Goal: Information Seeking & Learning: Learn about a topic

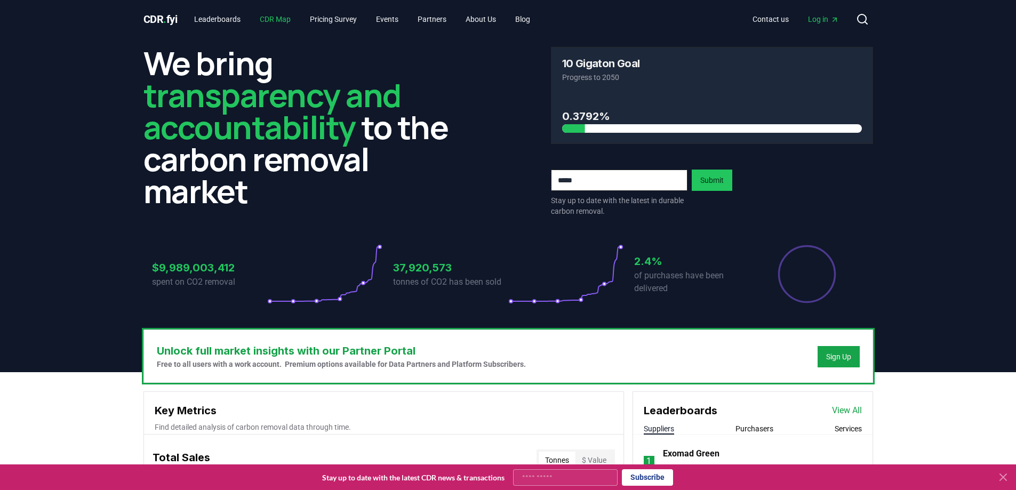
click at [282, 21] on link "CDR Map" at bounding box center [275, 19] width 48 height 19
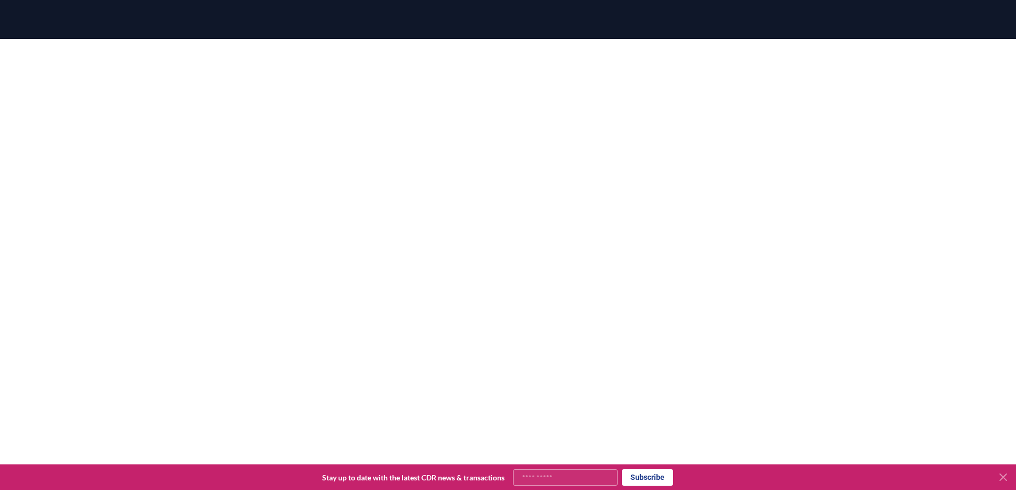
scroll to position [100, 0]
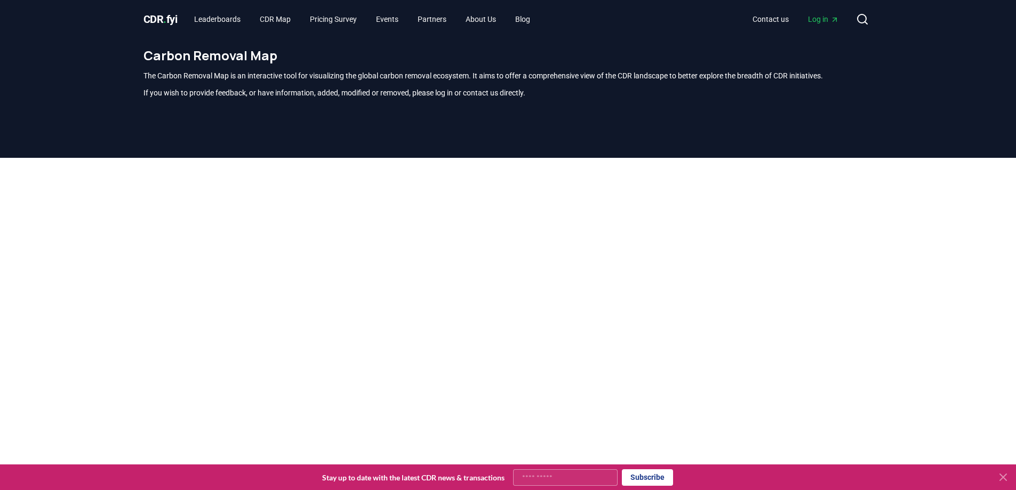
click at [162, 21] on span "CDR . fyi" at bounding box center [160, 19] width 34 height 13
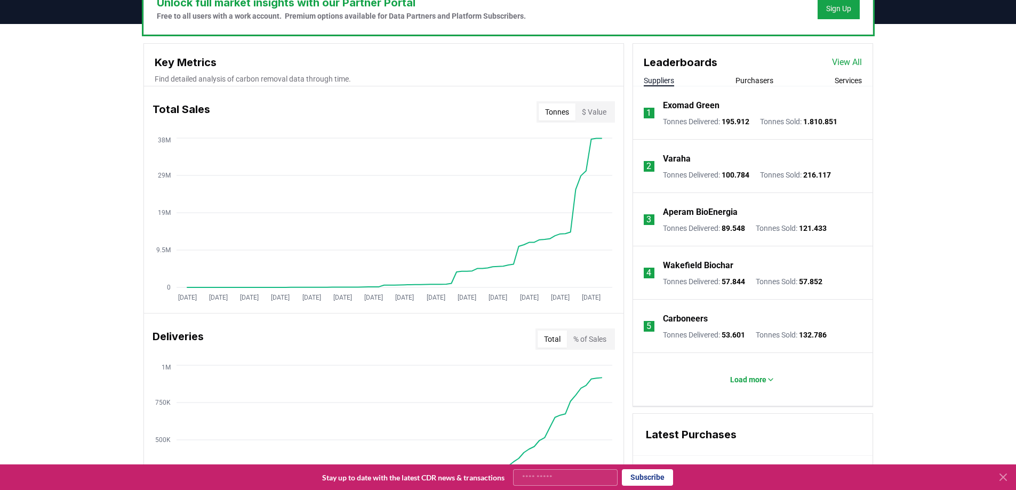
scroll to position [373, 0]
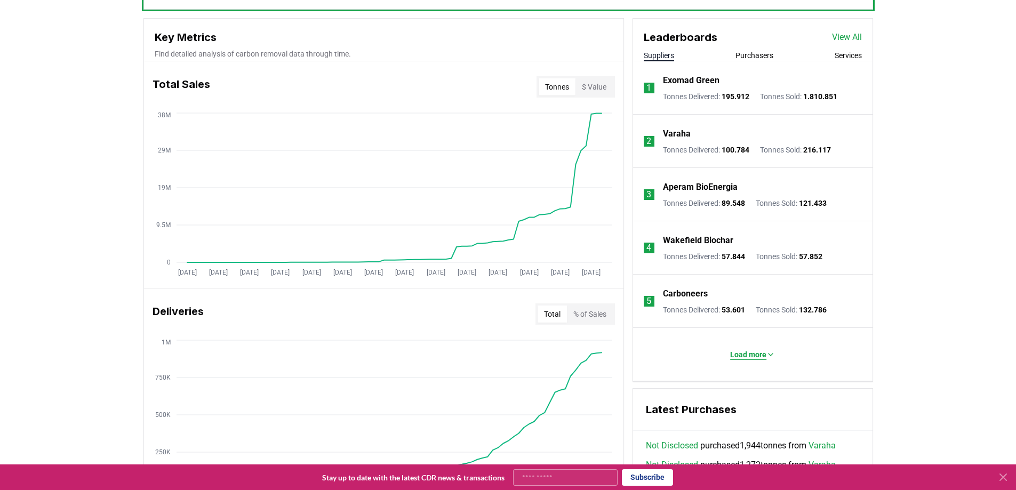
click at [744, 353] on p "Load more" at bounding box center [748, 354] width 36 height 11
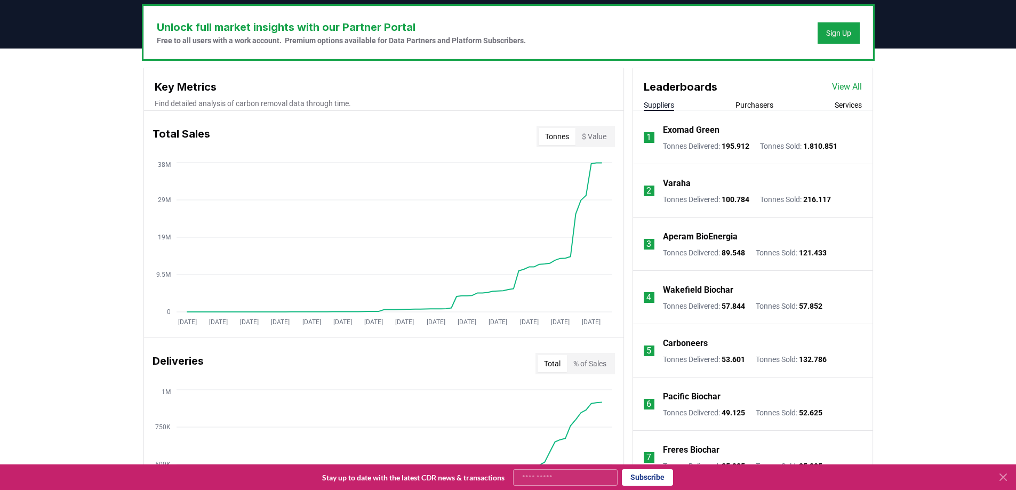
scroll to position [267, 0]
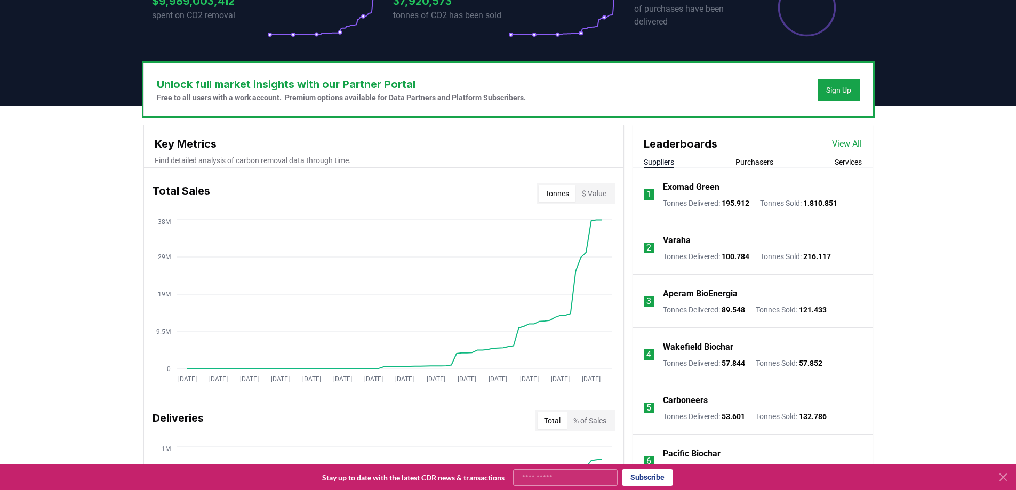
click at [856, 164] on button "Services" at bounding box center [848, 162] width 27 height 11
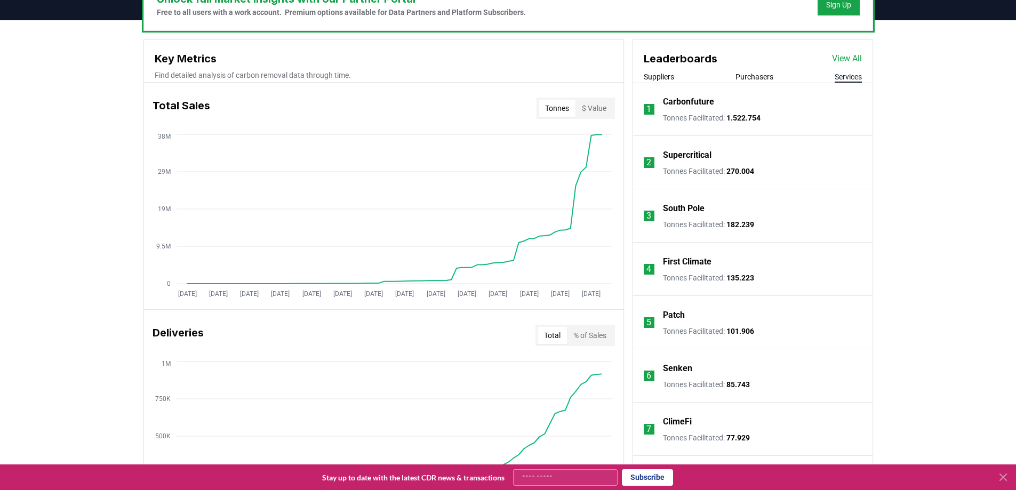
scroll to position [213, 0]
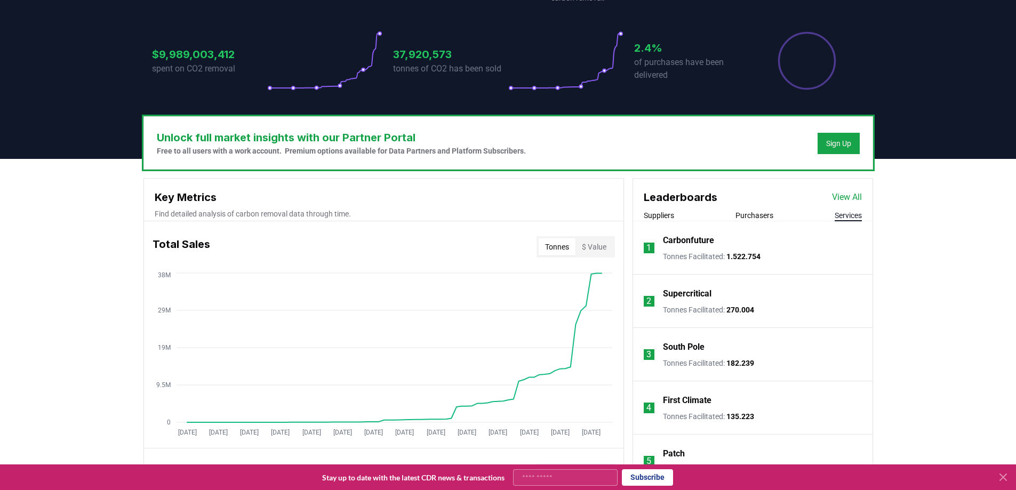
click at [661, 215] on button "Suppliers" at bounding box center [659, 215] width 30 height 11
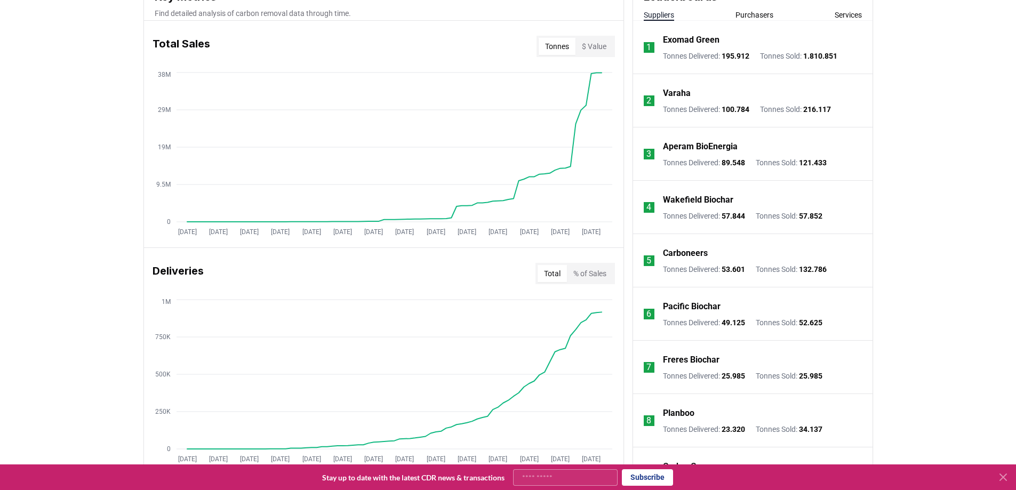
scroll to position [373, 0]
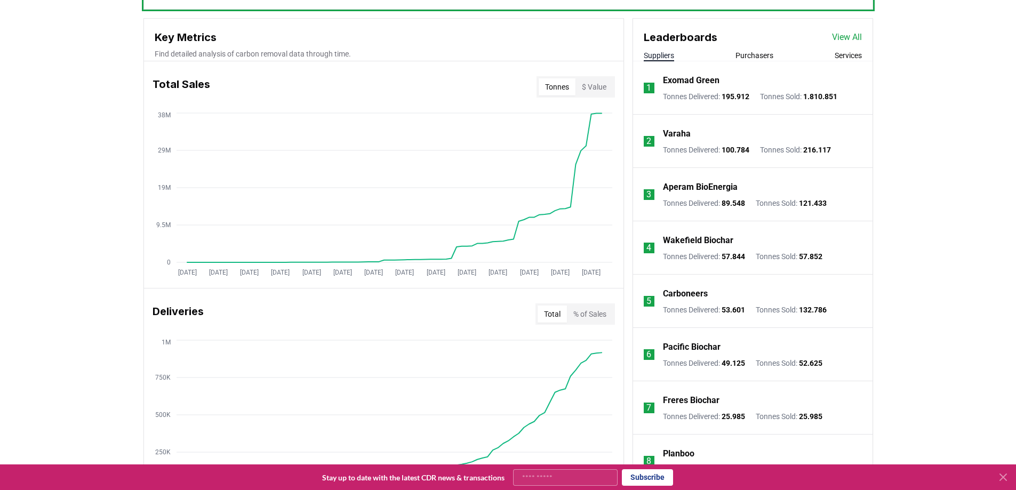
click at [760, 54] on button "Purchasers" at bounding box center [754, 55] width 38 height 11
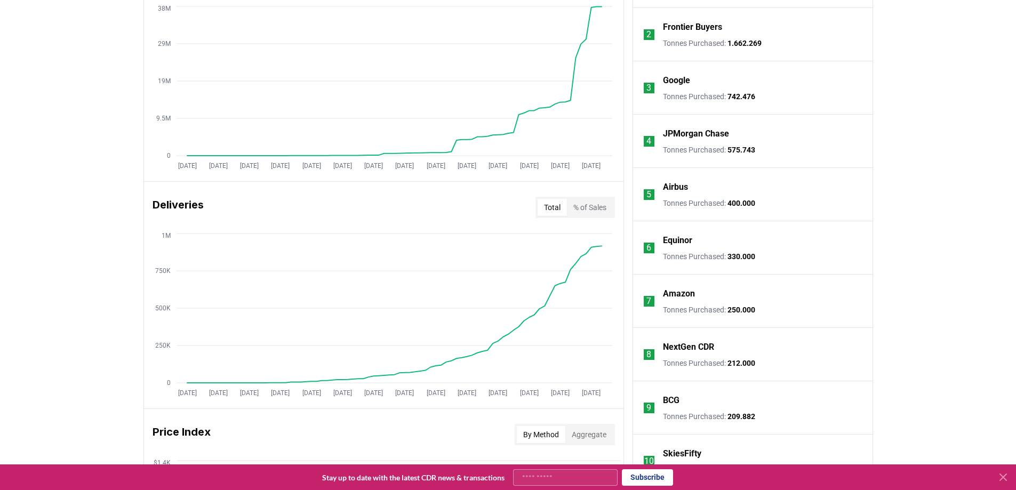
scroll to position [160, 0]
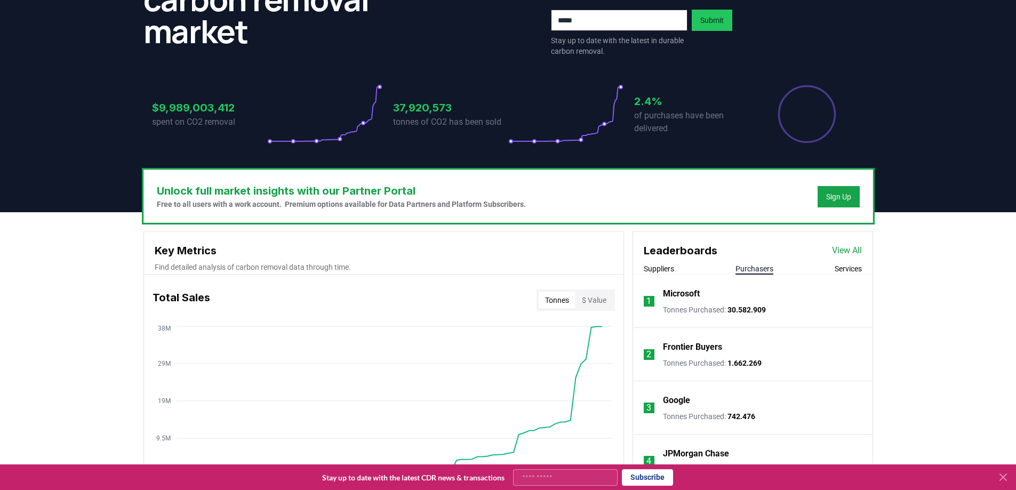
click at [852, 247] on link "View All" at bounding box center [847, 250] width 30 height 13
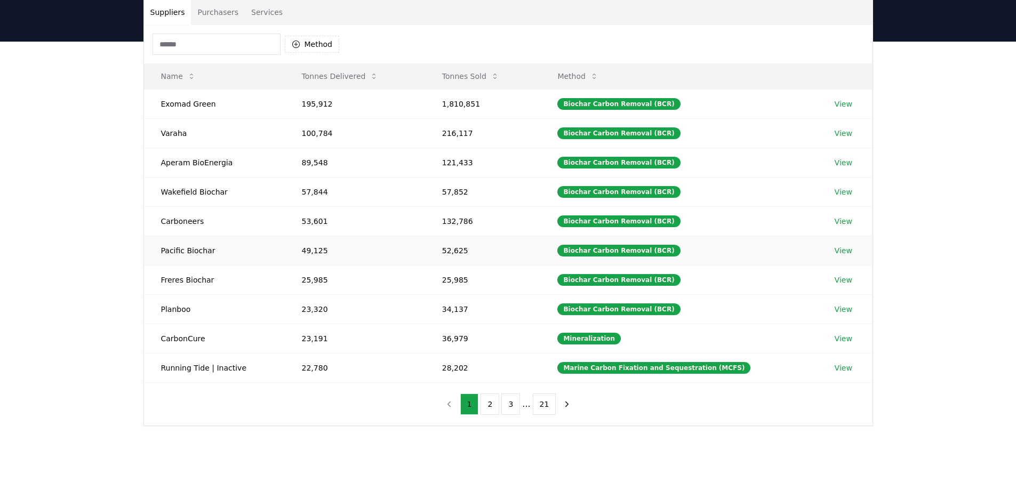
scroll to position [160, 0]
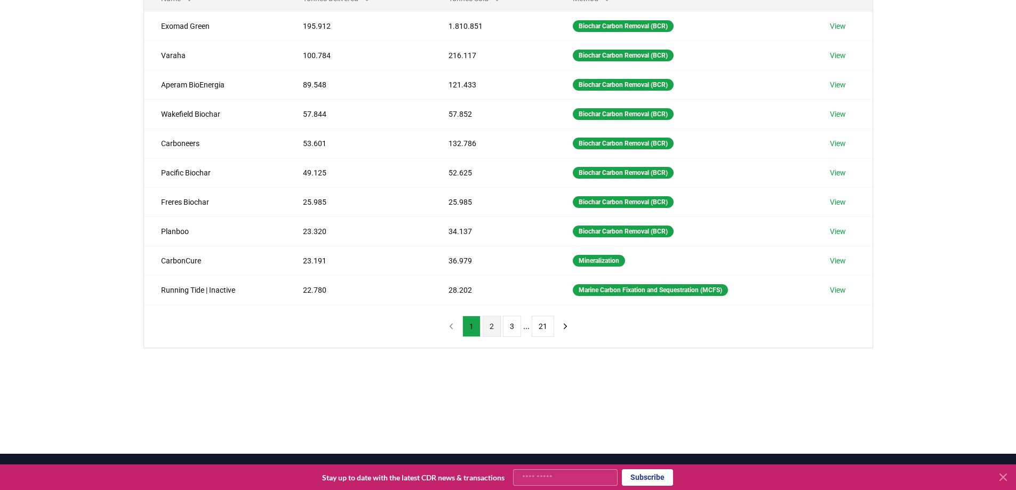
click at [493, 327] on button "2" at bounding box center [492, 326] width 18 height 21
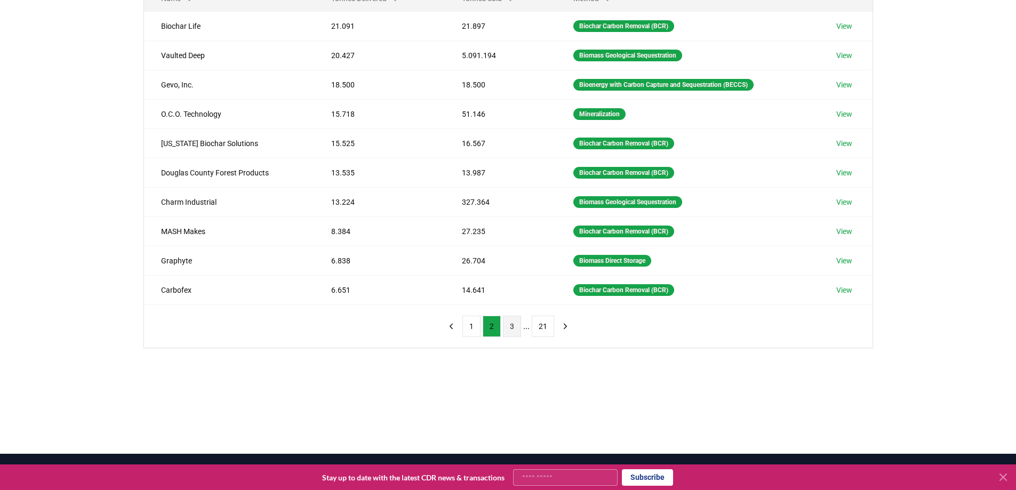
click at [514, 331] on button "3" at bounding box center [512, 326] width 18 height 21
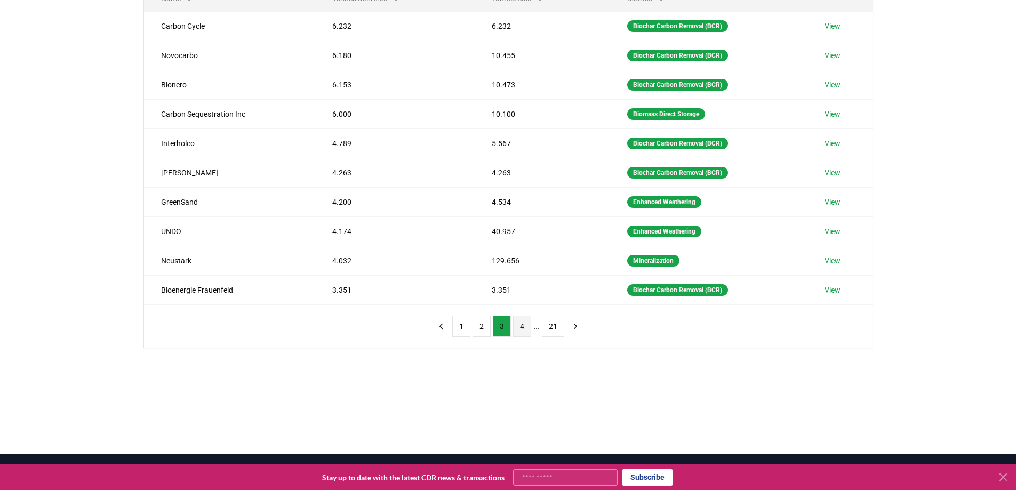
click at [522, 328] on button "4" at bounding box center [522, 326] width 18 height 21
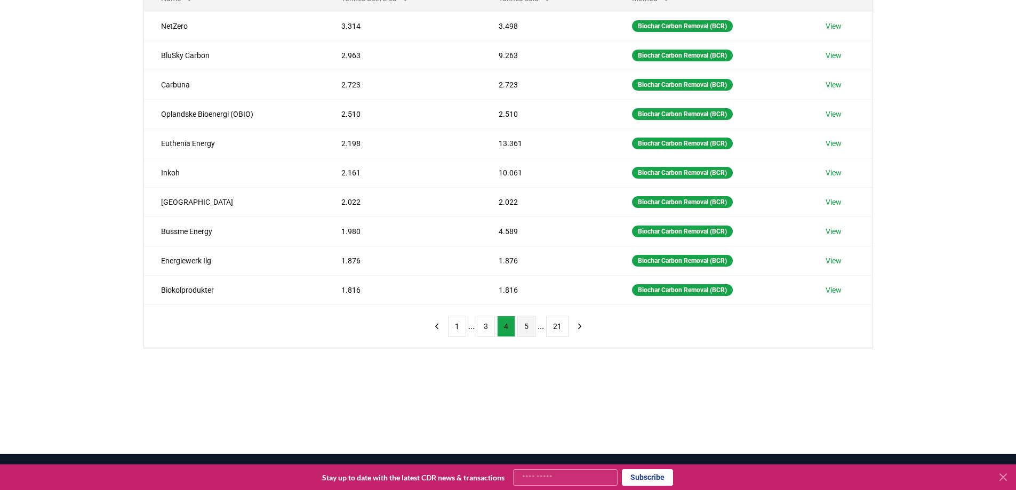
click at [531, 325] on button "5" at bounding box center [526, 326] width 18 height 21
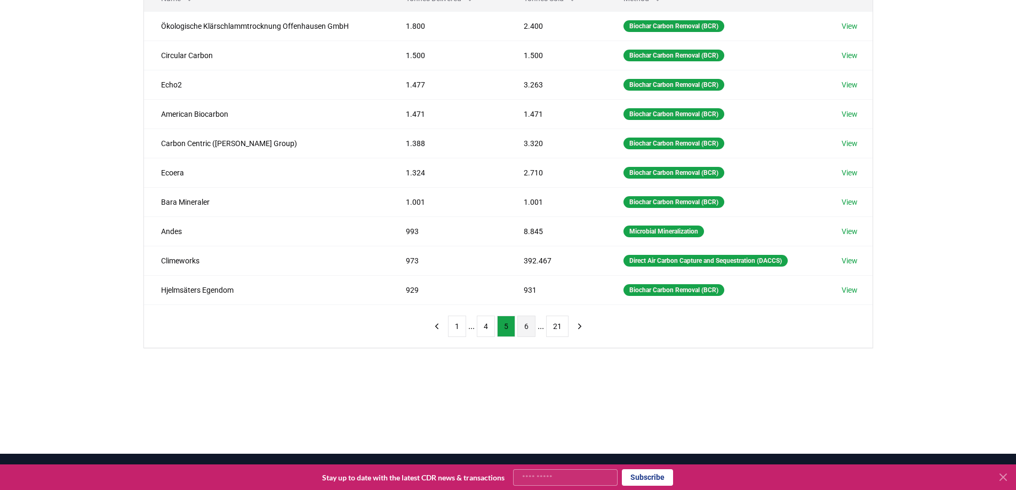
click at [529, 326] on button "6" at bounding box center [526, 326] width 18 height 21
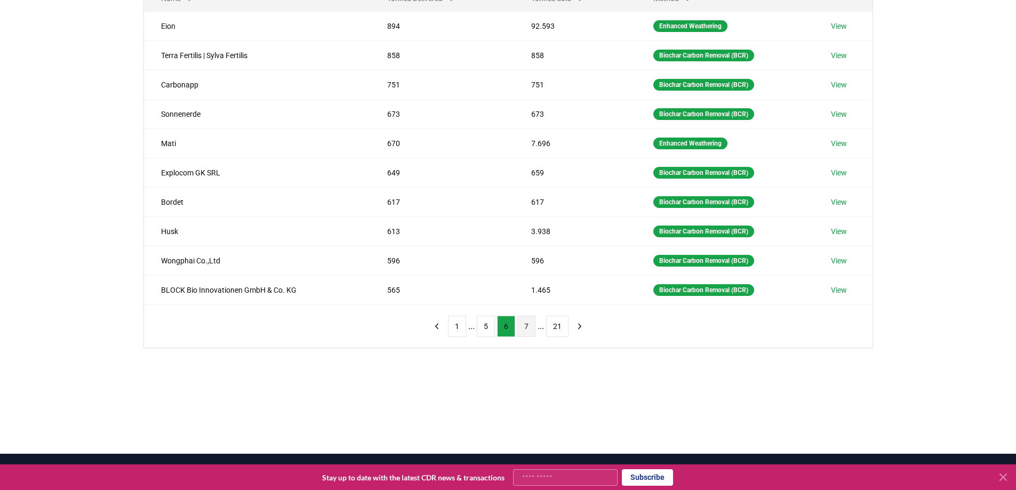
click at [528, 326] on button "7" at bounding box center [526, 326] width 18 height 21
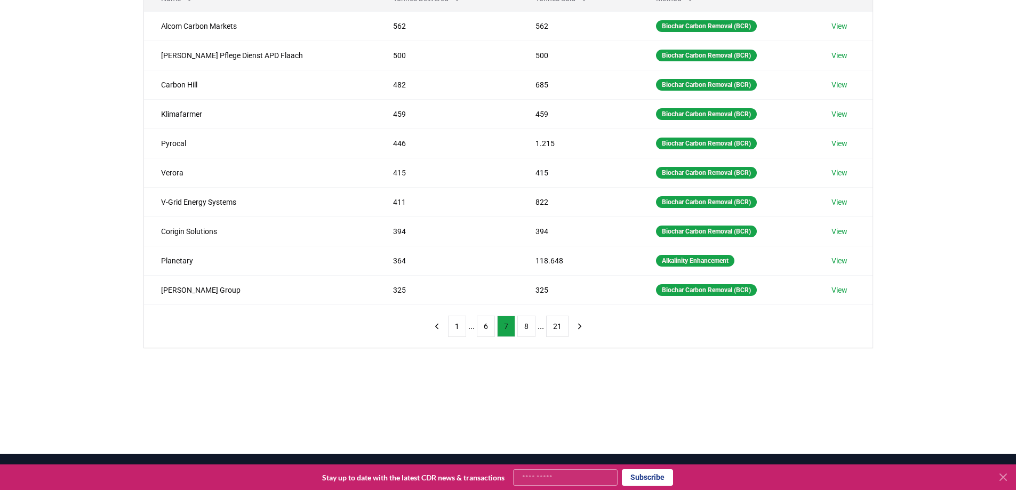
click at [528, 326] on button "8" at bounding box center [526, 326] width 18 height 21
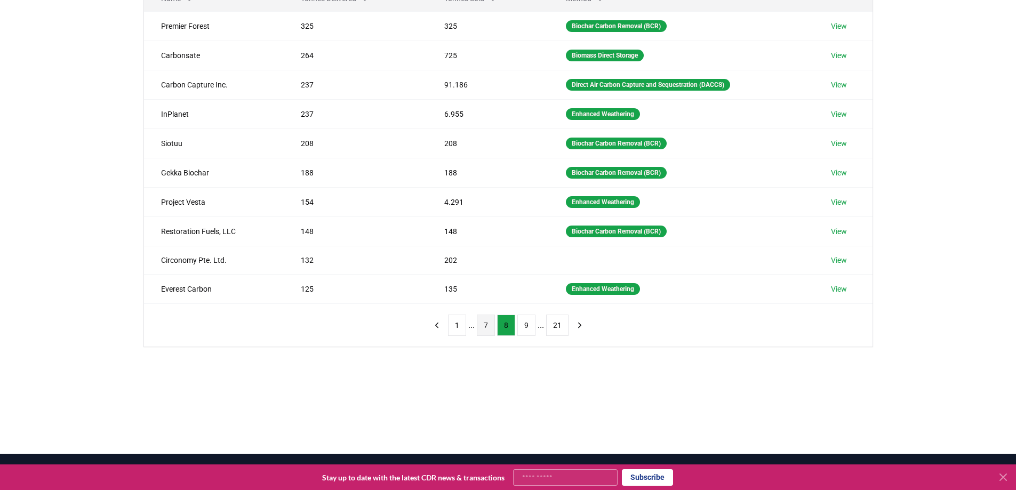
click at [493, 325] on button "7" at bounding box center [486, 325] width 18 height 21
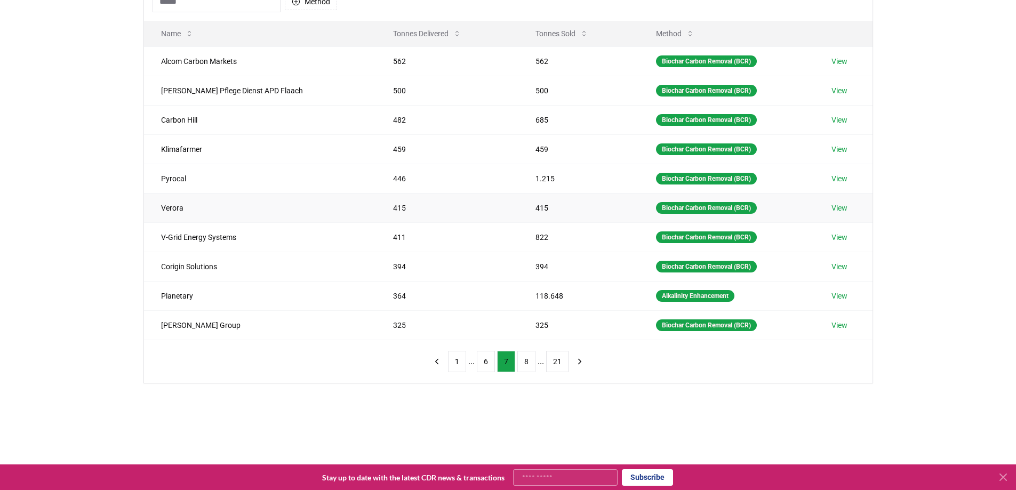
scroll to position [107, 0]
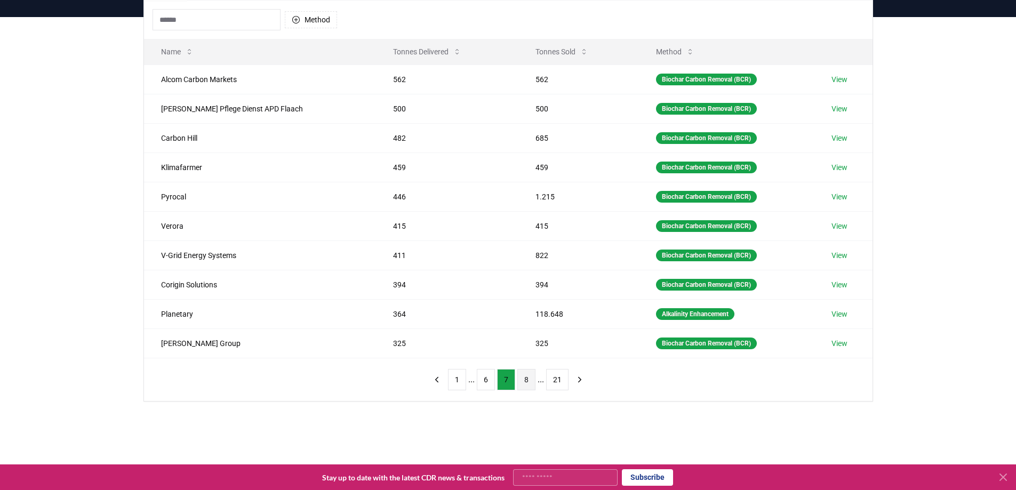
click at [528, 381] on button "8" at bounding box center [526, 379] width 18 height 21
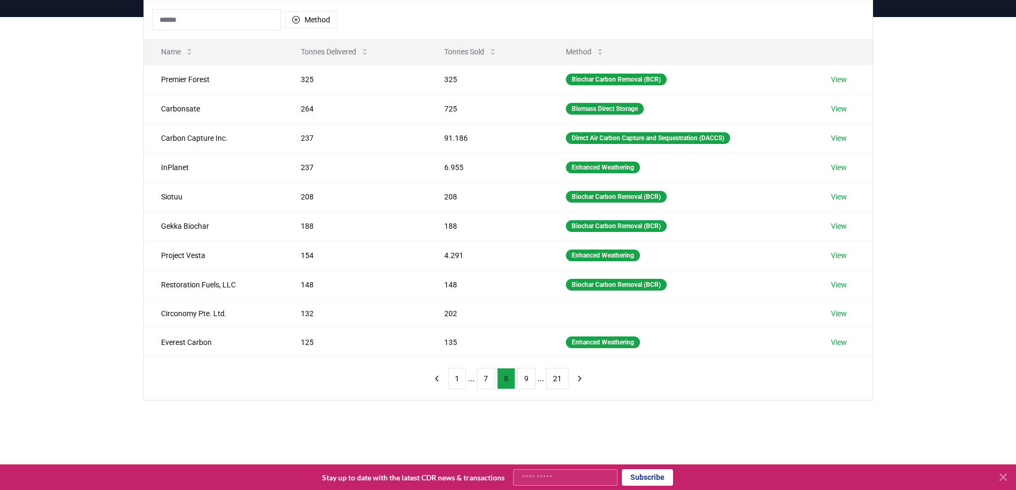
click at [528, 381] on button "9" at bounding box center [526, 378] width 18 height 21
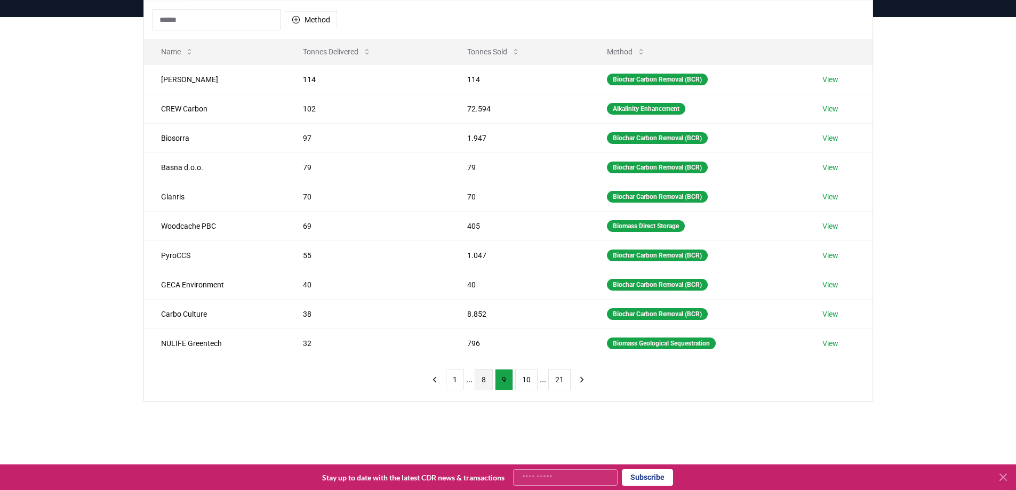
click at [528, 381] on button "10" at bounding box center [526, 379] width 22 height 21
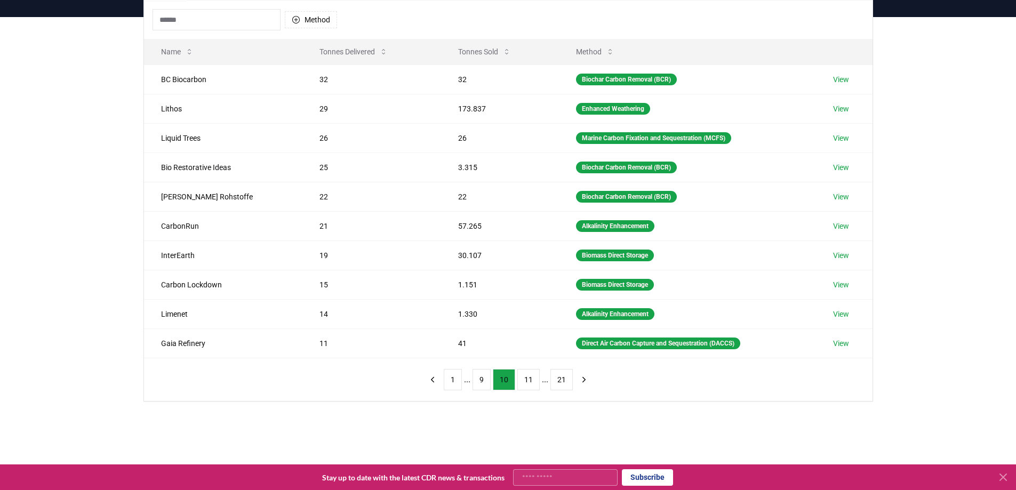
click at [528, 381] on button "11" at bounding box center [528, 379] width 22 height 21
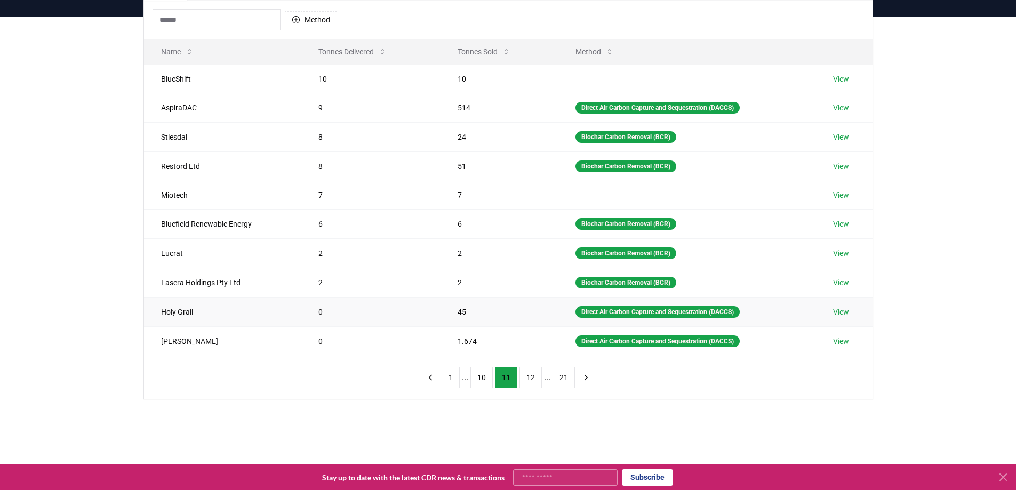
click at [845, 309] on link "View" at bounding box center [841, 312] width 16 height 11
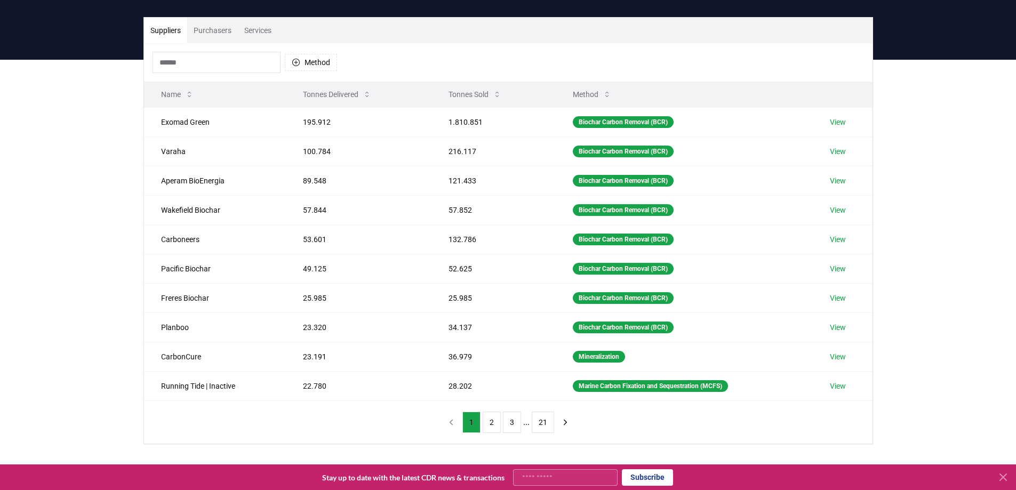
scroll to position [53, 0]
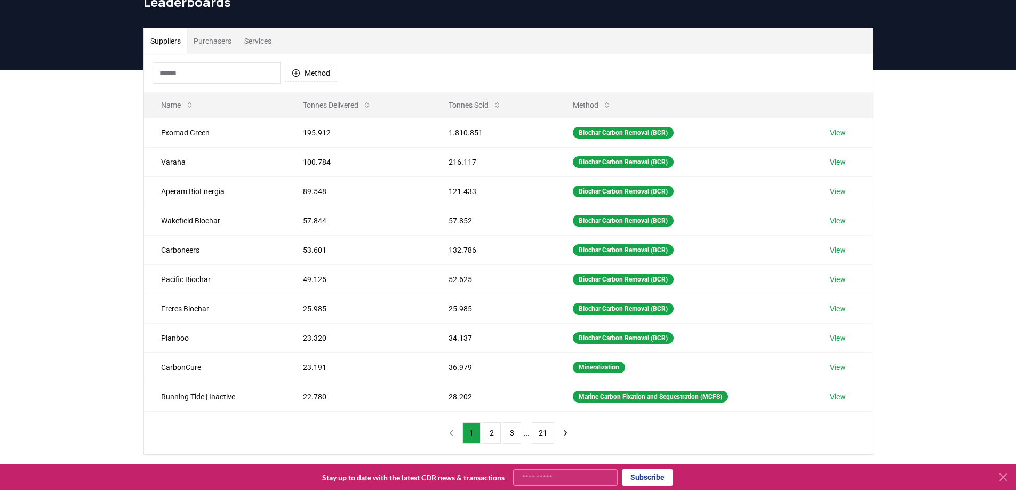
click at [525, 434] on li "..." at bounding box center [526, 433] width 6 height 13
click at [516, 433] on button "3" at bounding box center [512, 432] width 18 height 21
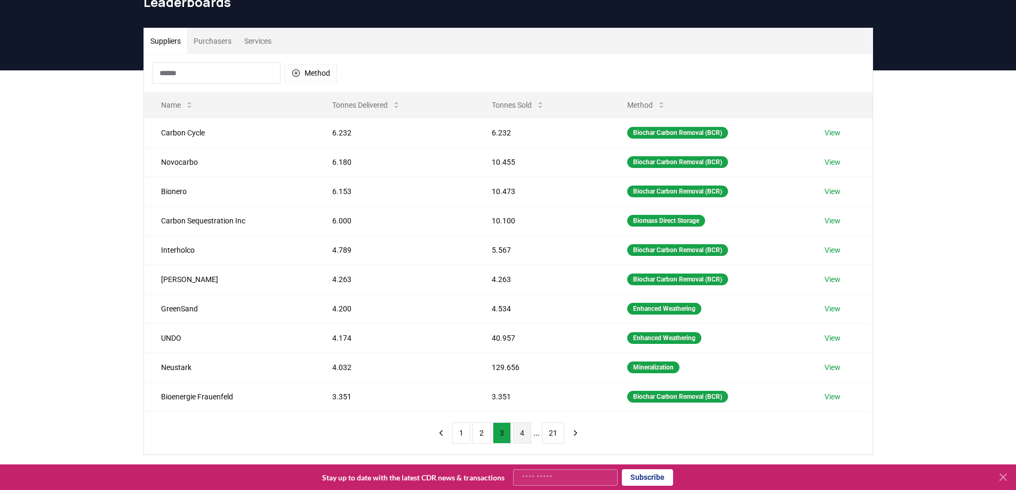
click at [530, 434] on button "4" at bounding box center [522, 432] width 18 height 21
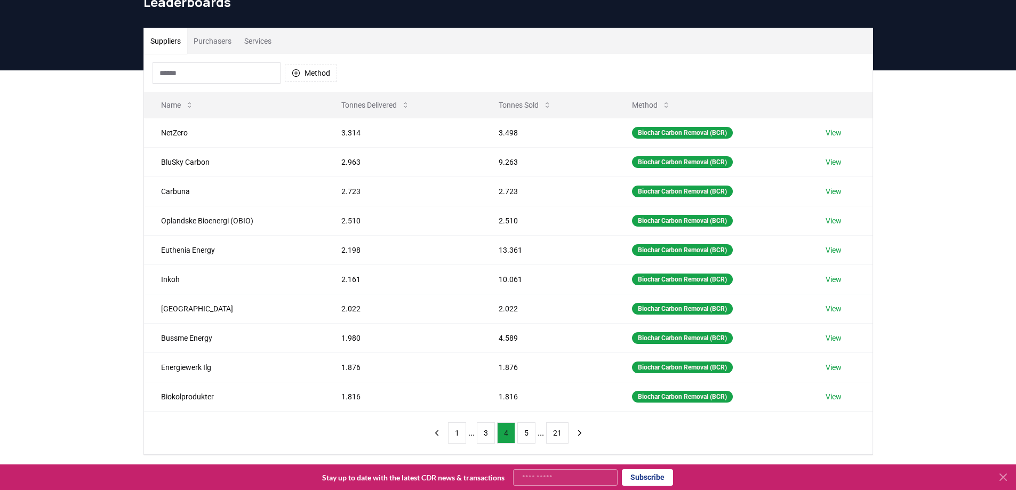
click at [530, 434] on button "5" at bounding box center [526, 432] width 18 height 21
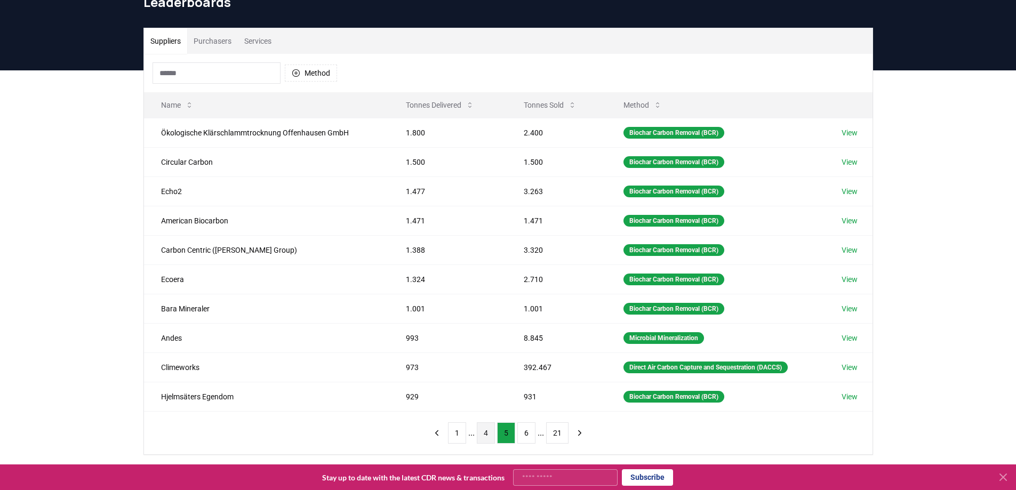
click at [530, 434] on button "6" at bounding box center [526, 432] width 18 height 21
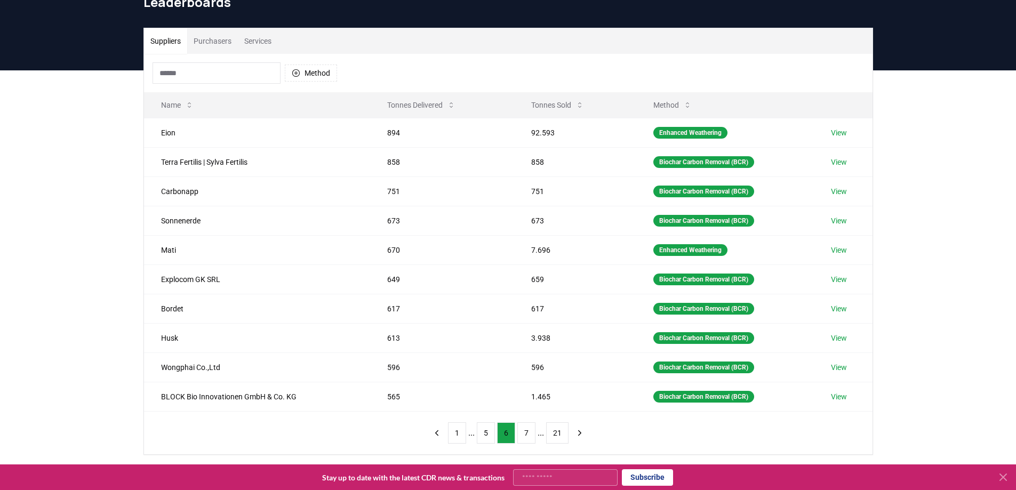
click at [530, 434] on button "7" at bounding box center [526, 432] width 18 height 21
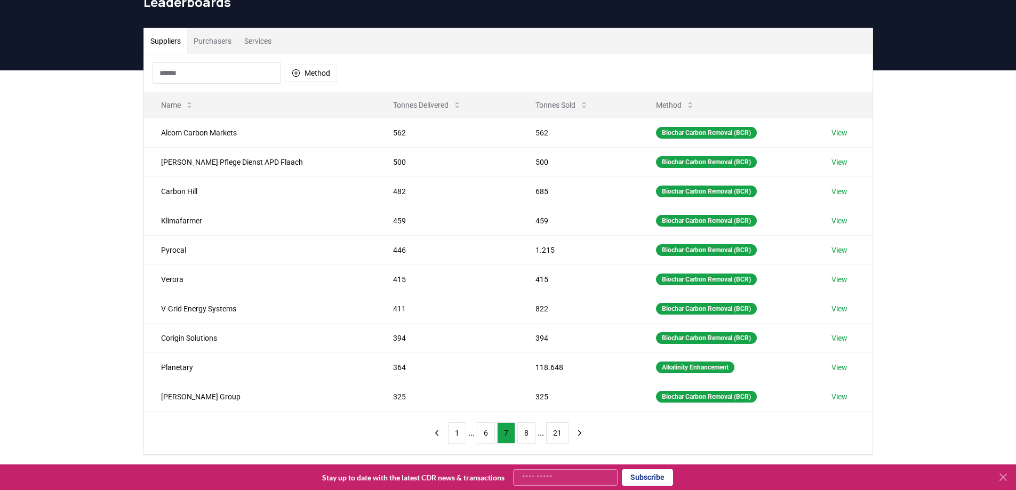
click at [530, 434] on button "8" at bounding box center [526, 432] width 18 height 21
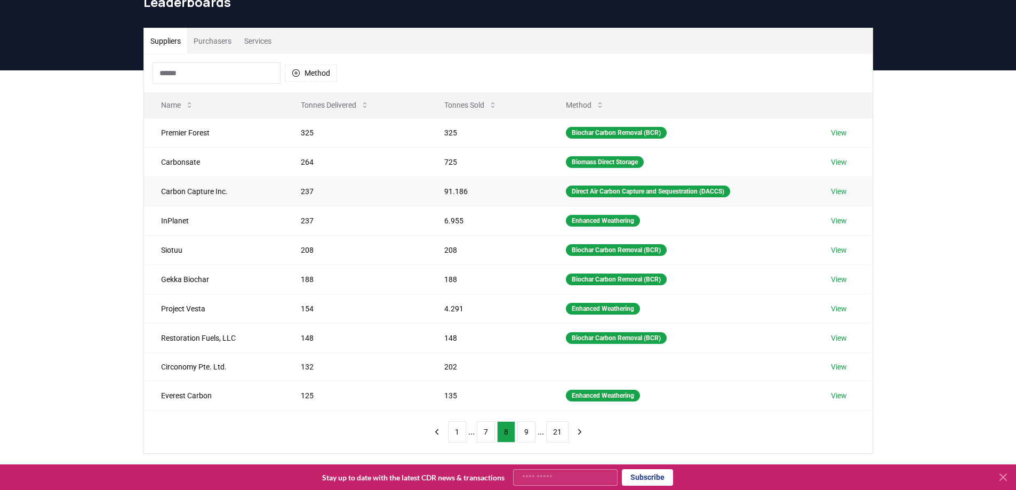
click at [841, 188] on link "View" at bounding box center [839, 191] width 16 height 11
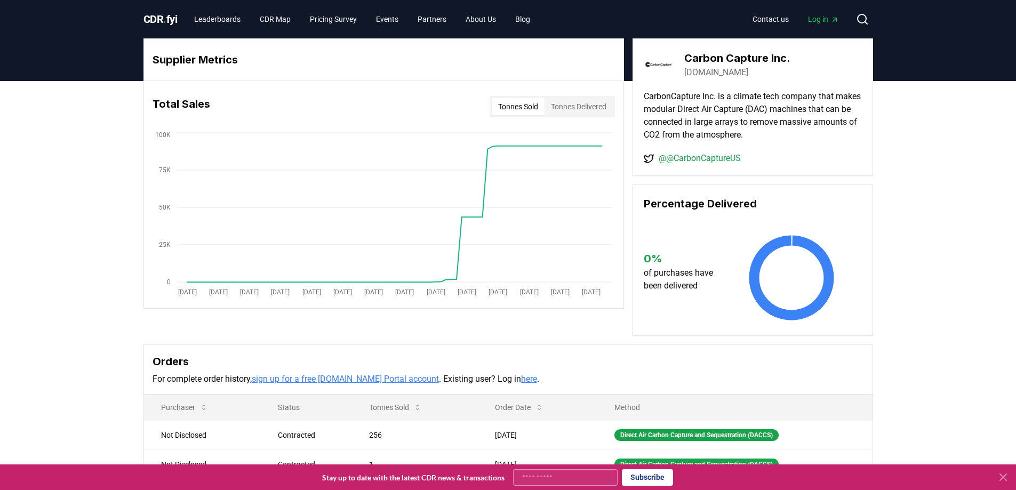
click at [573, 101] on button "Tonnes Delivered" at bounding box center [579, 106] width 68 height 17
click at [507, 101] on button "Tonnes Sold" at bounding box center [518, 106] width 53 height 17
